Goal: Information Seeking & Learning: Learn about a topic

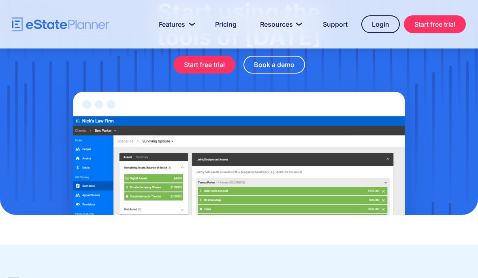
scroll to position [2643, 0]
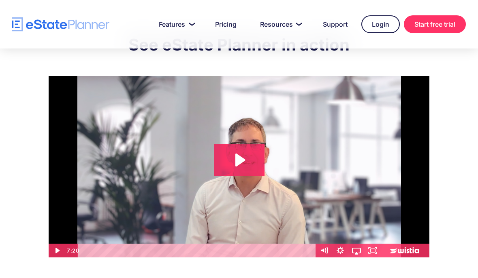
scroll to position [37, 0]
click at [238, 162] on icon "Play Video: eState Product Demo Video" at bounding box center [240, 160] width 10 height 13
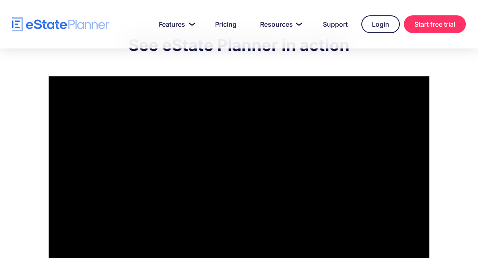
click at [225, 28] on link "Pricing" at bounding box center [225, 24] width 41 height 16
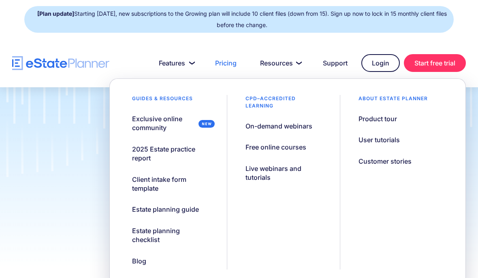
click at [146, 179] on div "Client intake form template" at bounding box center [170, 184] width 76 height 18
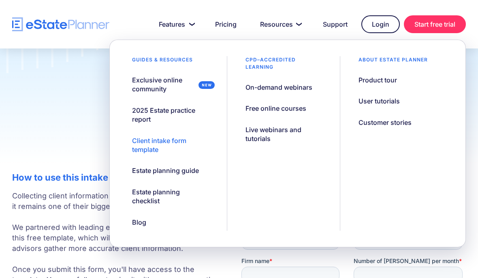
click at [167, 169] on div "Estate planning guide" at bounding box center [165, 170] width 67 height 9
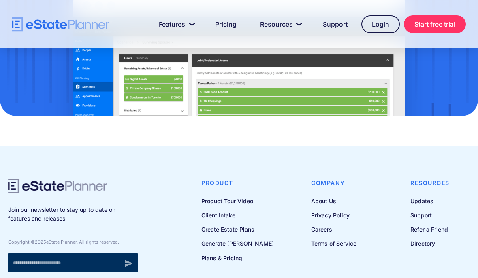
scroll to position [734, 0]
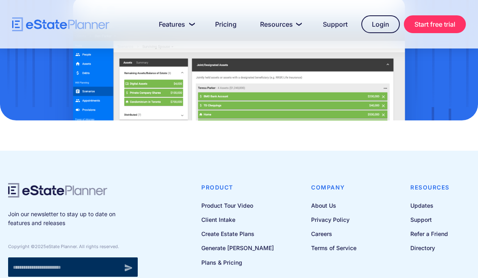
click at [424, 206] on link "Updates" at bounding box center [429, 206] width 39 height 10
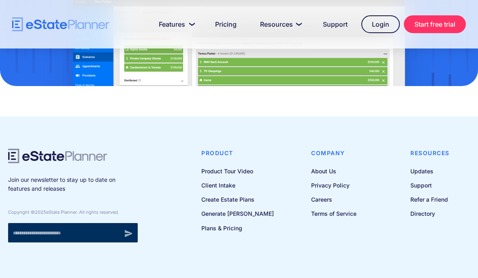
click at [423, 185] on link "Support" at bounding box center [429, 185] width 39 height 10
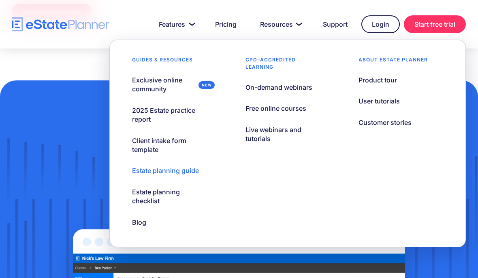
click at [146, 196] on div "Estate planning checklist" at bounding box center [170, 197] width 76 height 18
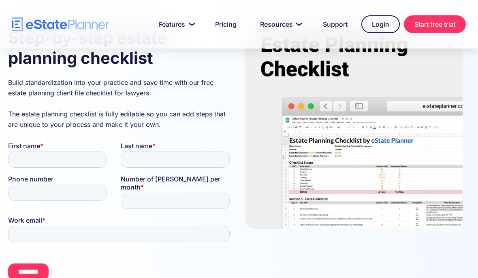
scroll to position [114, 0]
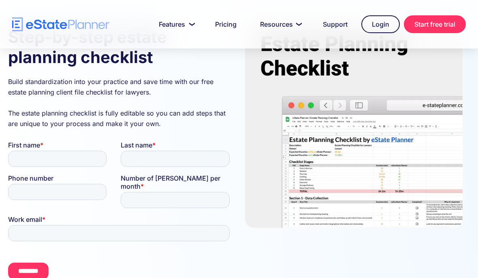
click at [377, 182] on img at bounding box center [353, 122] width 217 height 212
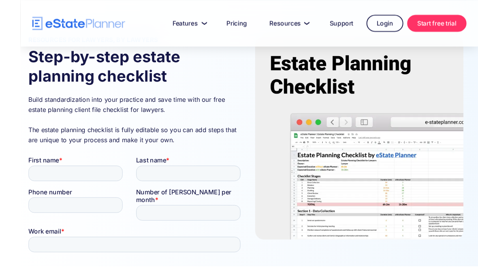
scroll to position [133, 0]
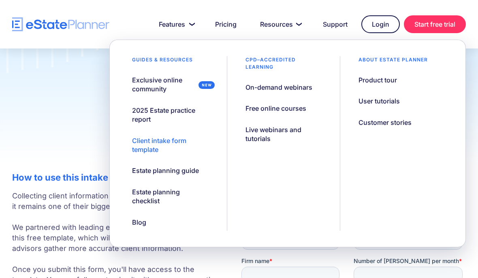
click at [136, 223] on div "Blog" at bounding box center [139, 222] width 14 height 9
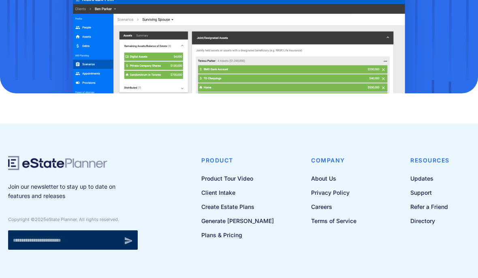
scroll to position [3332, 0]
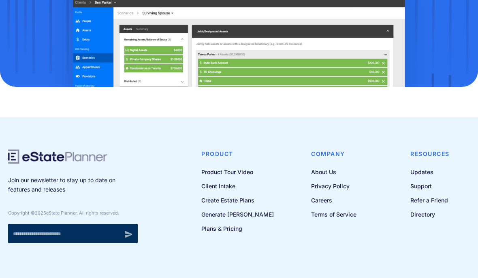
click at [421, 220] on link "Directory" at bounding box center [429, 215] width 39 height 10
